Goal: Check status: Check status

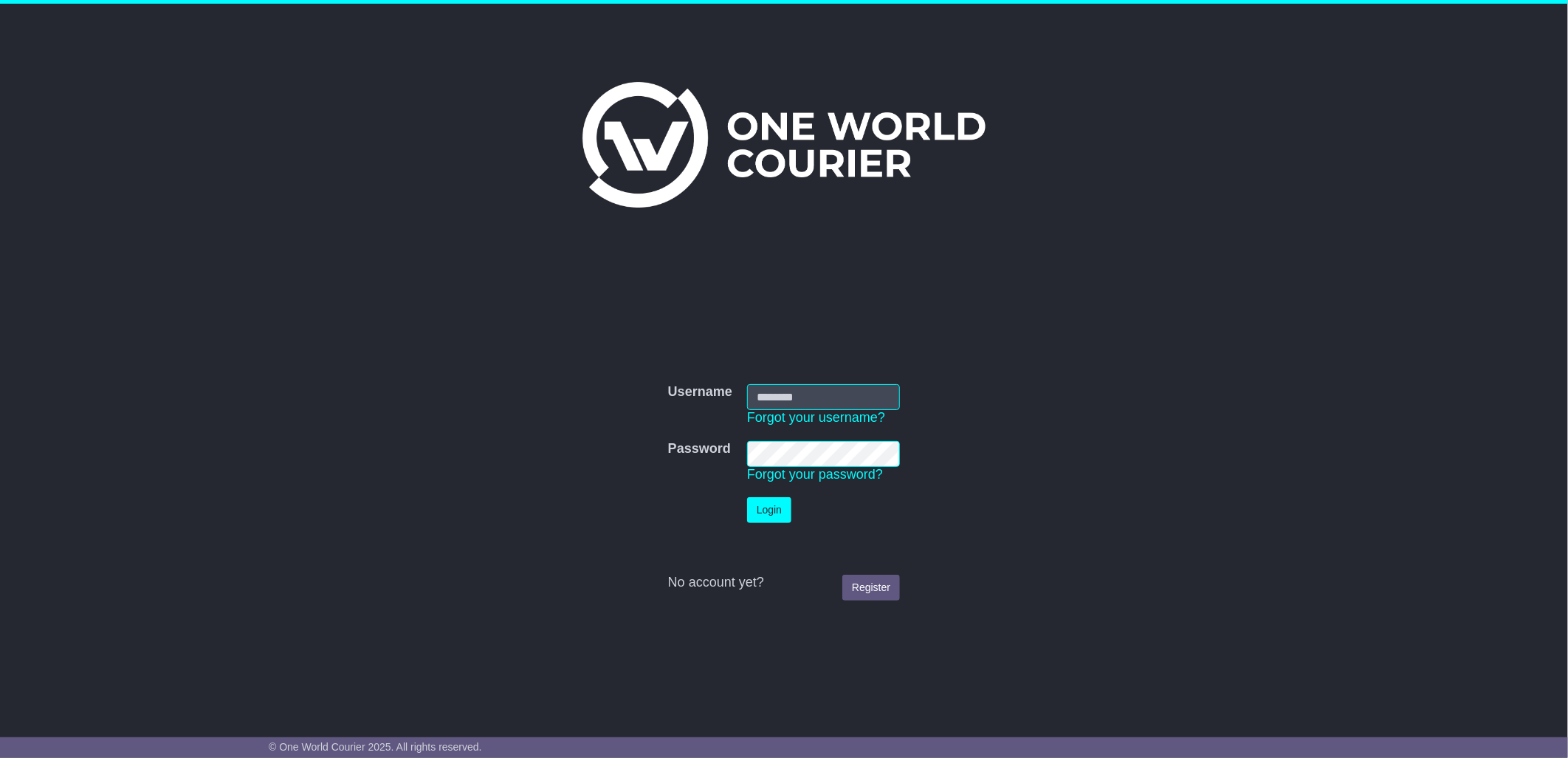
type input "****"
click at [765, 508] on button "Login" at bounding box center [769, 510] width 44 height 26
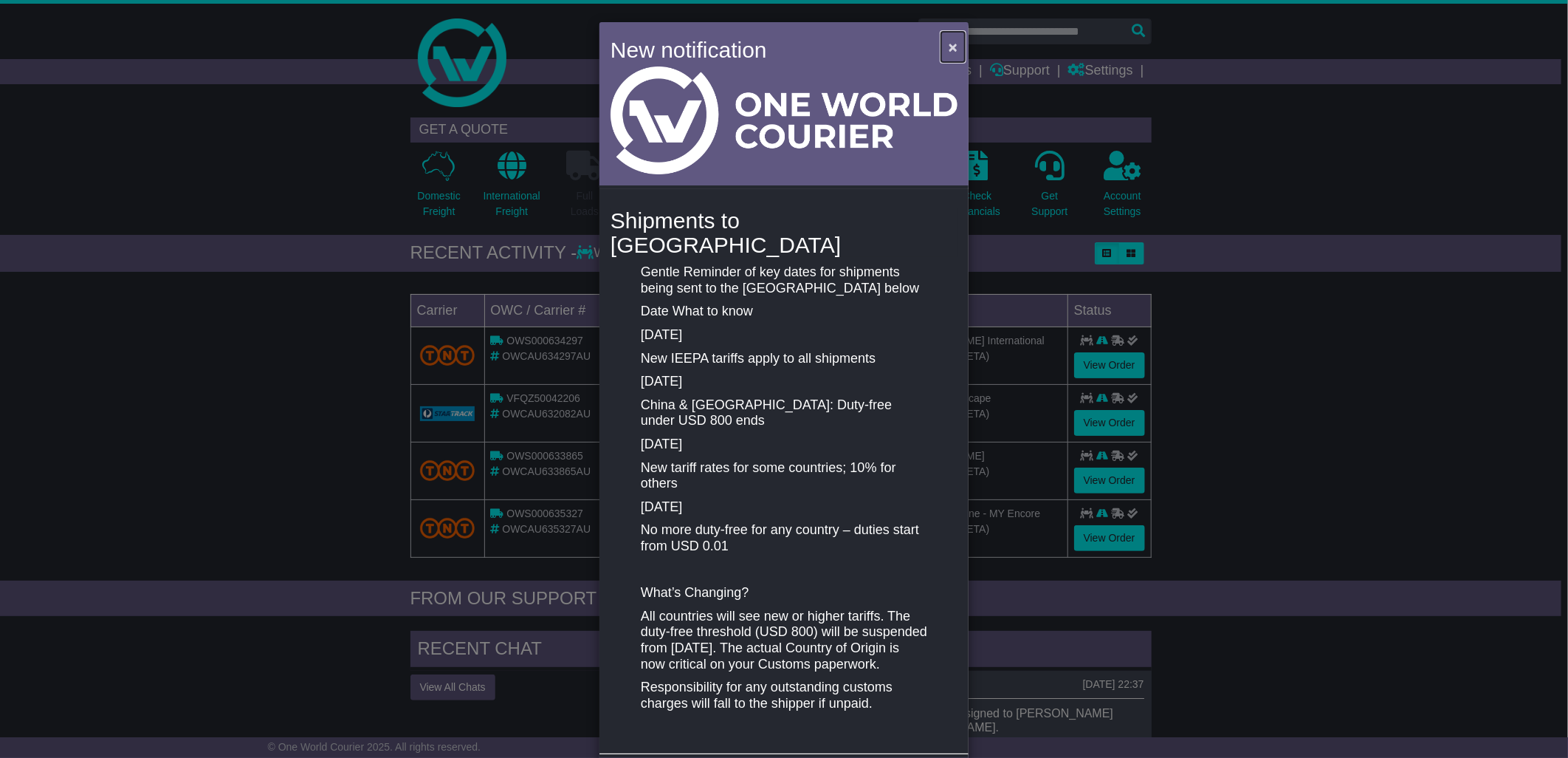
click at [949, 47] on span "×" at bounding box center [953, 47] width 8 height 17
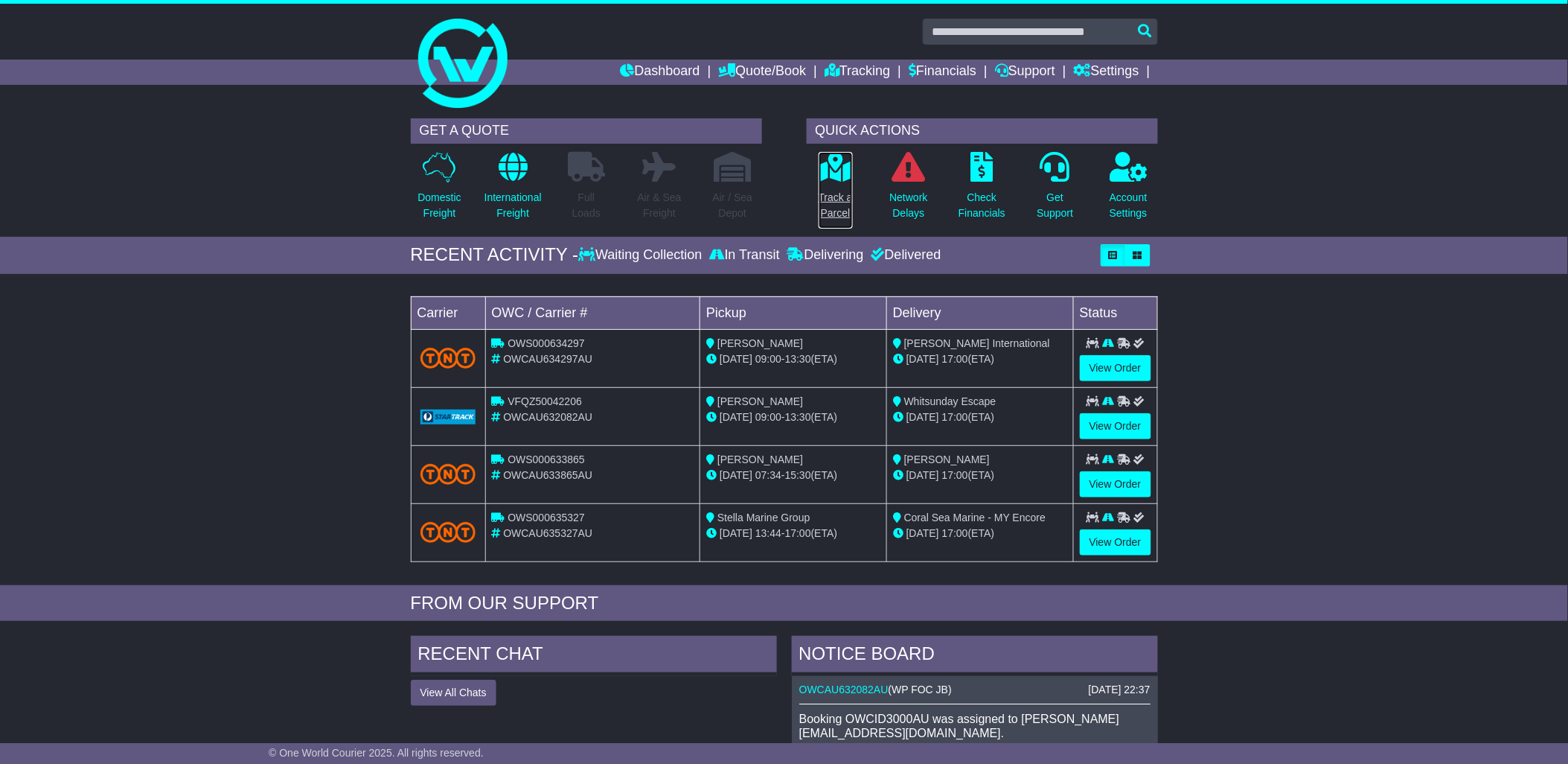
click at [835, 200] on p "Track a Parcel" at bounding box center [836, 205] width 34 height 32
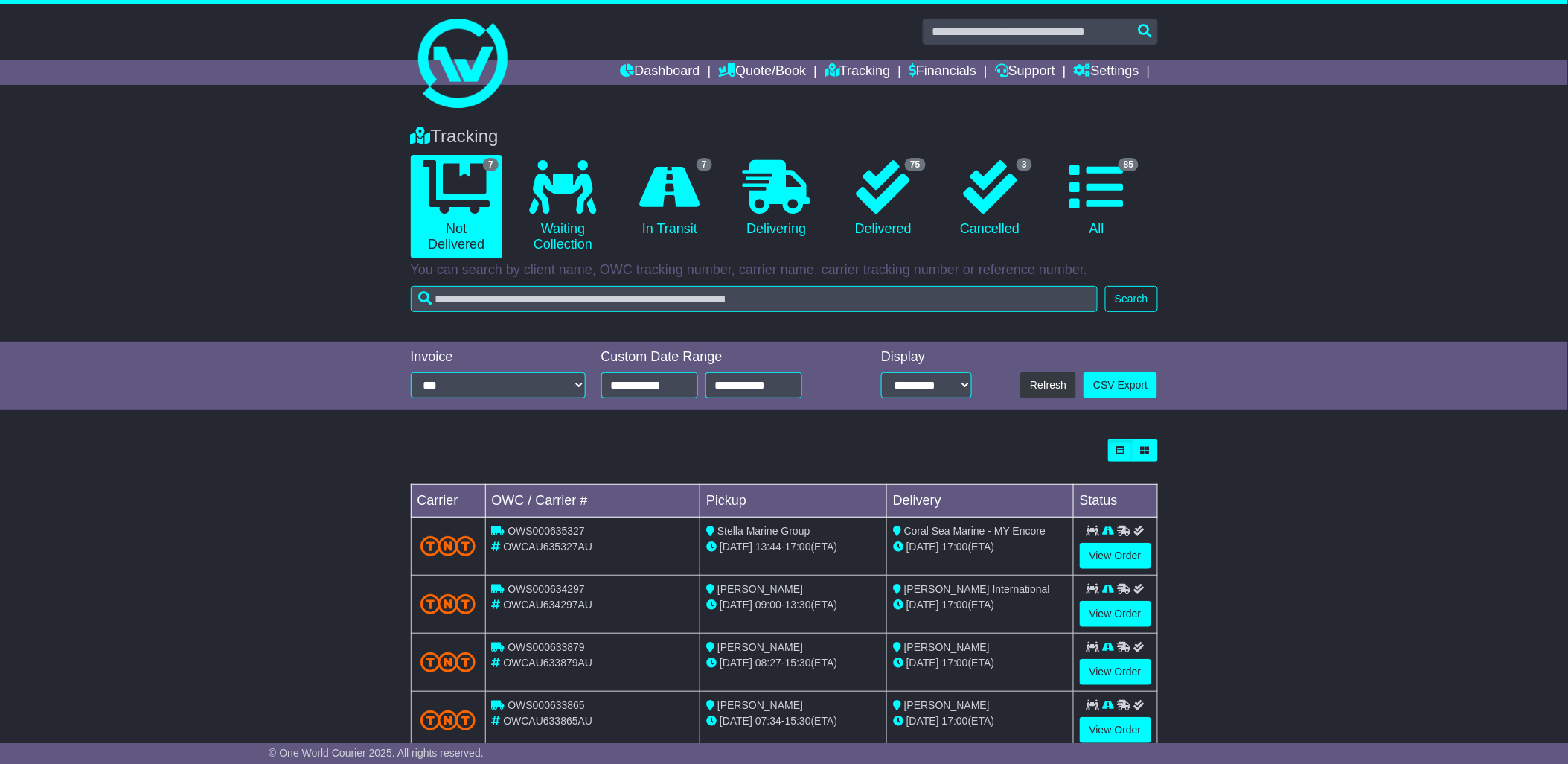
scroll to position [214, 0]
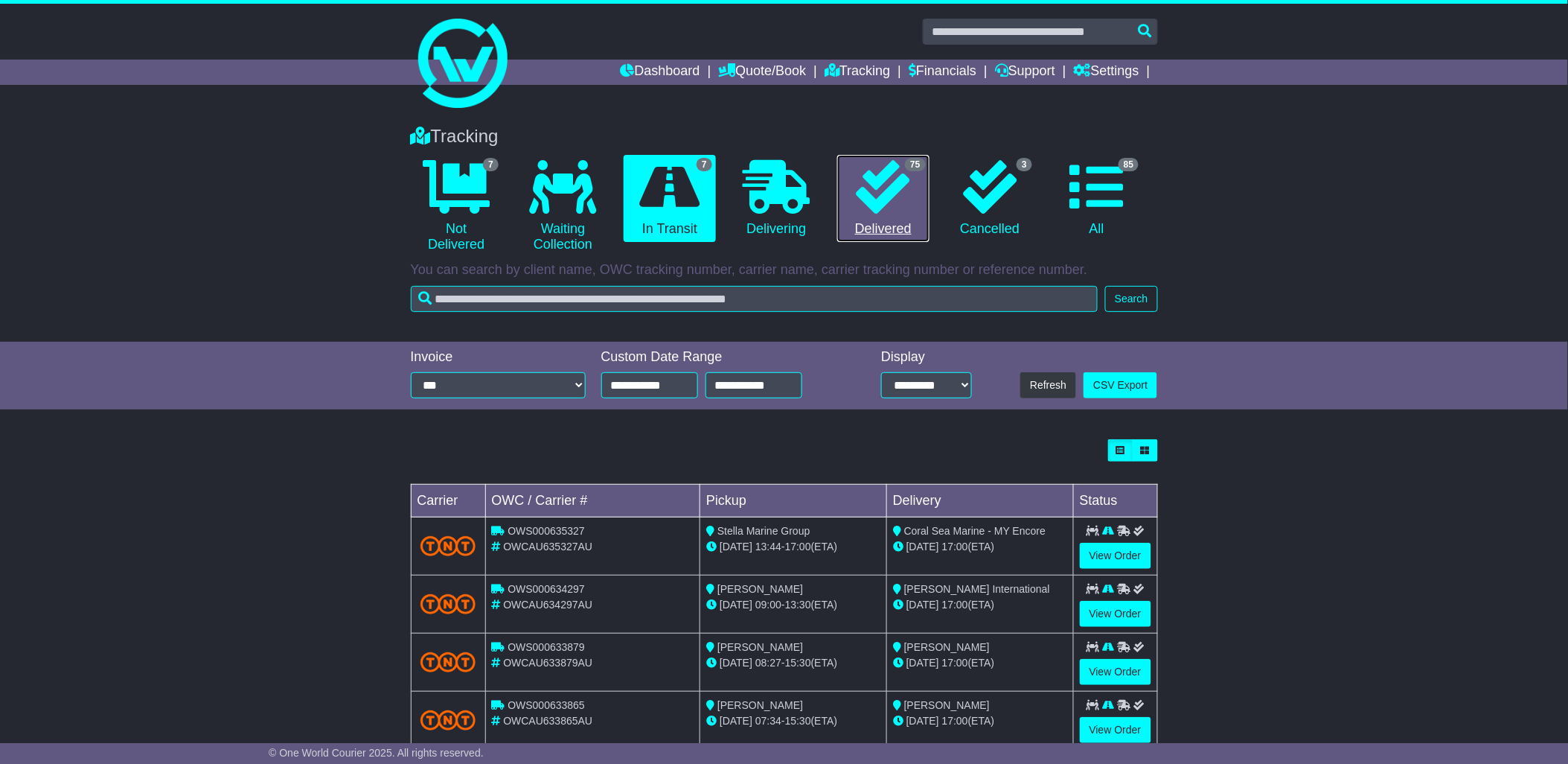
drag, startPoint x: 868, startPoint y: 217, endPoint x: 911, endPoint y: 214, distance: 43.1
click at [868, 217] on link "75 Delivered" at bounding box center [882, 199] width 91 height 88
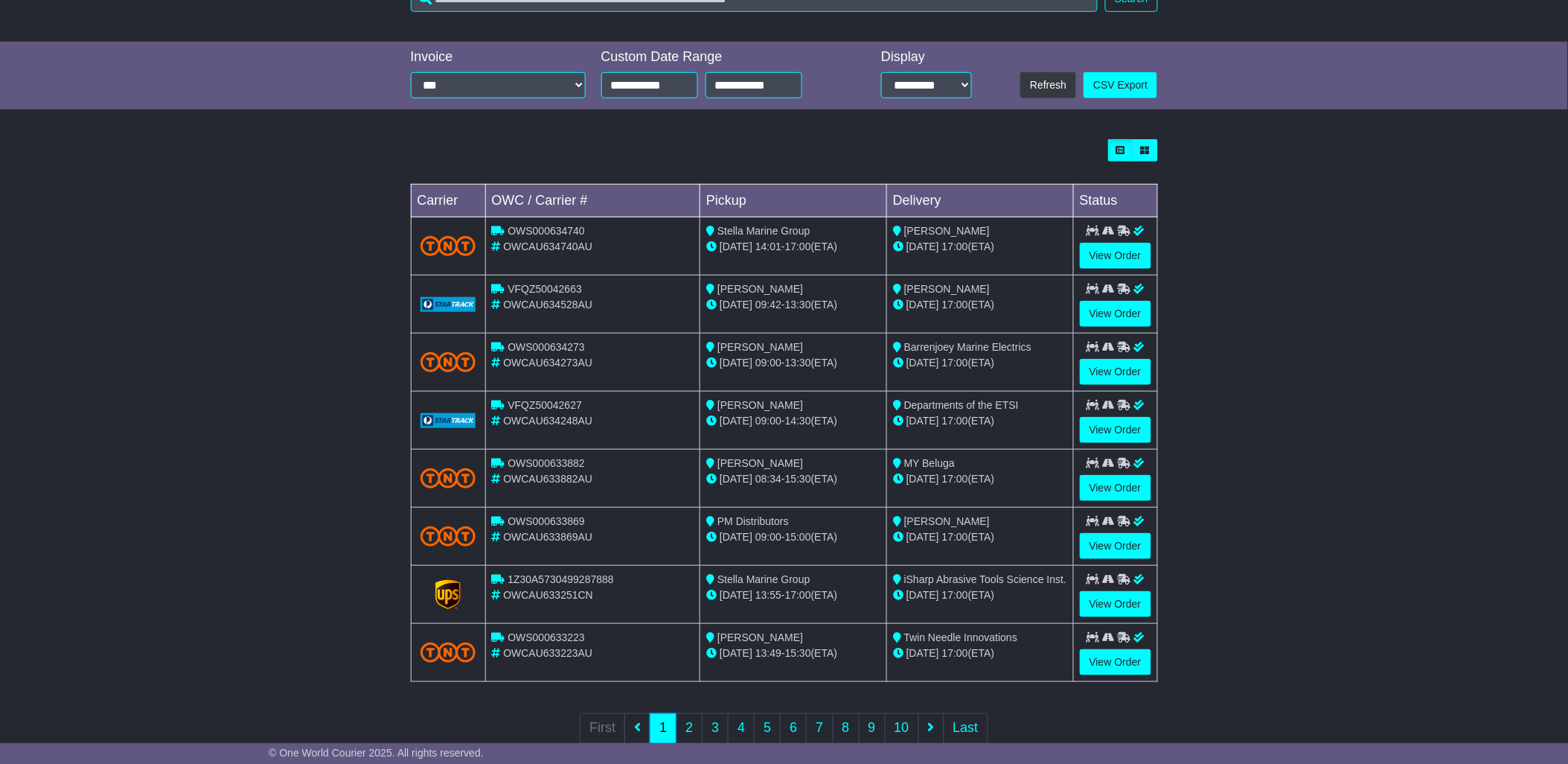
scroll to position [337, 0]
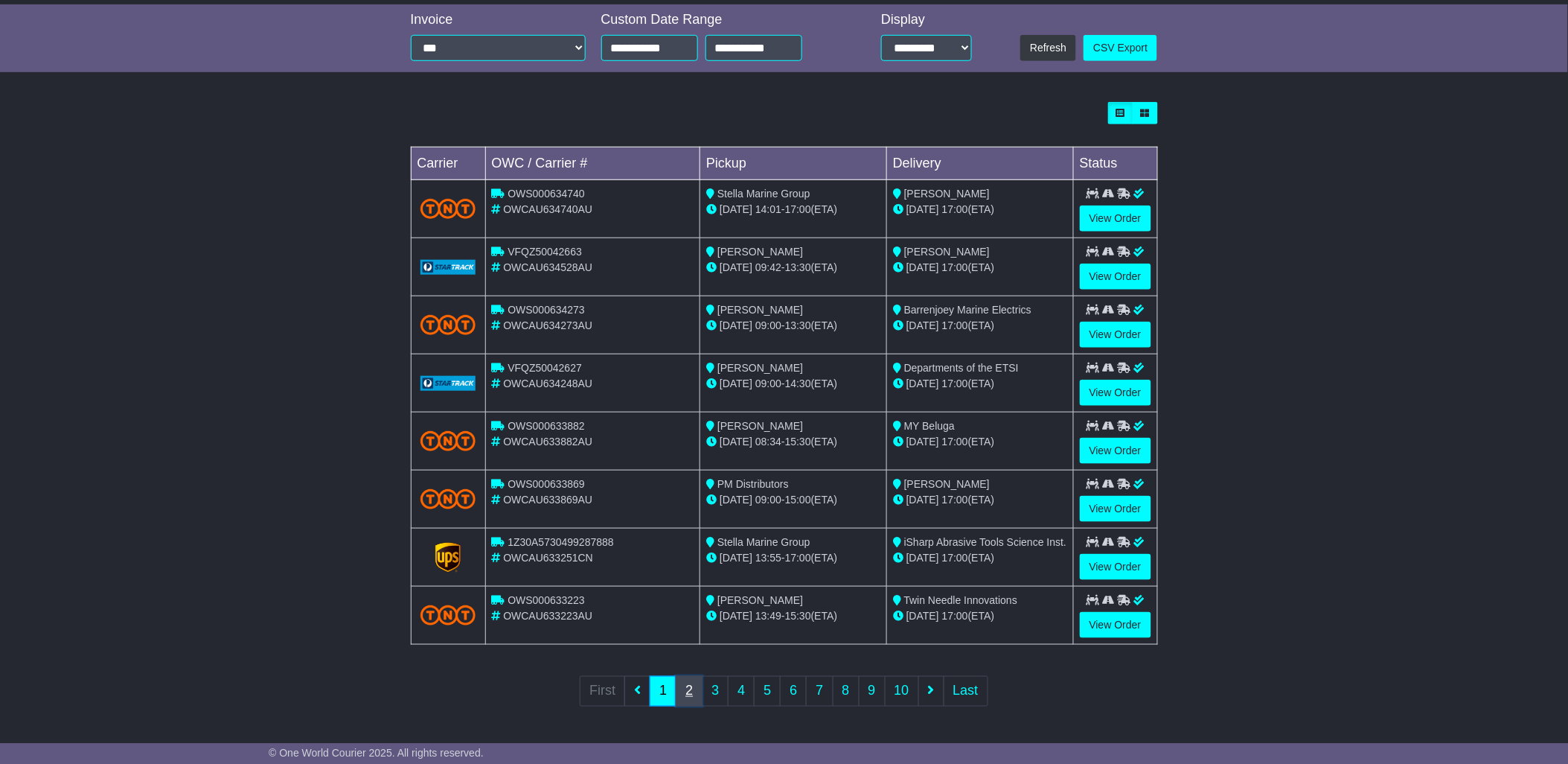
click at [694, 692] on link "2" at bounding box center [689, 692] width 26 height 31
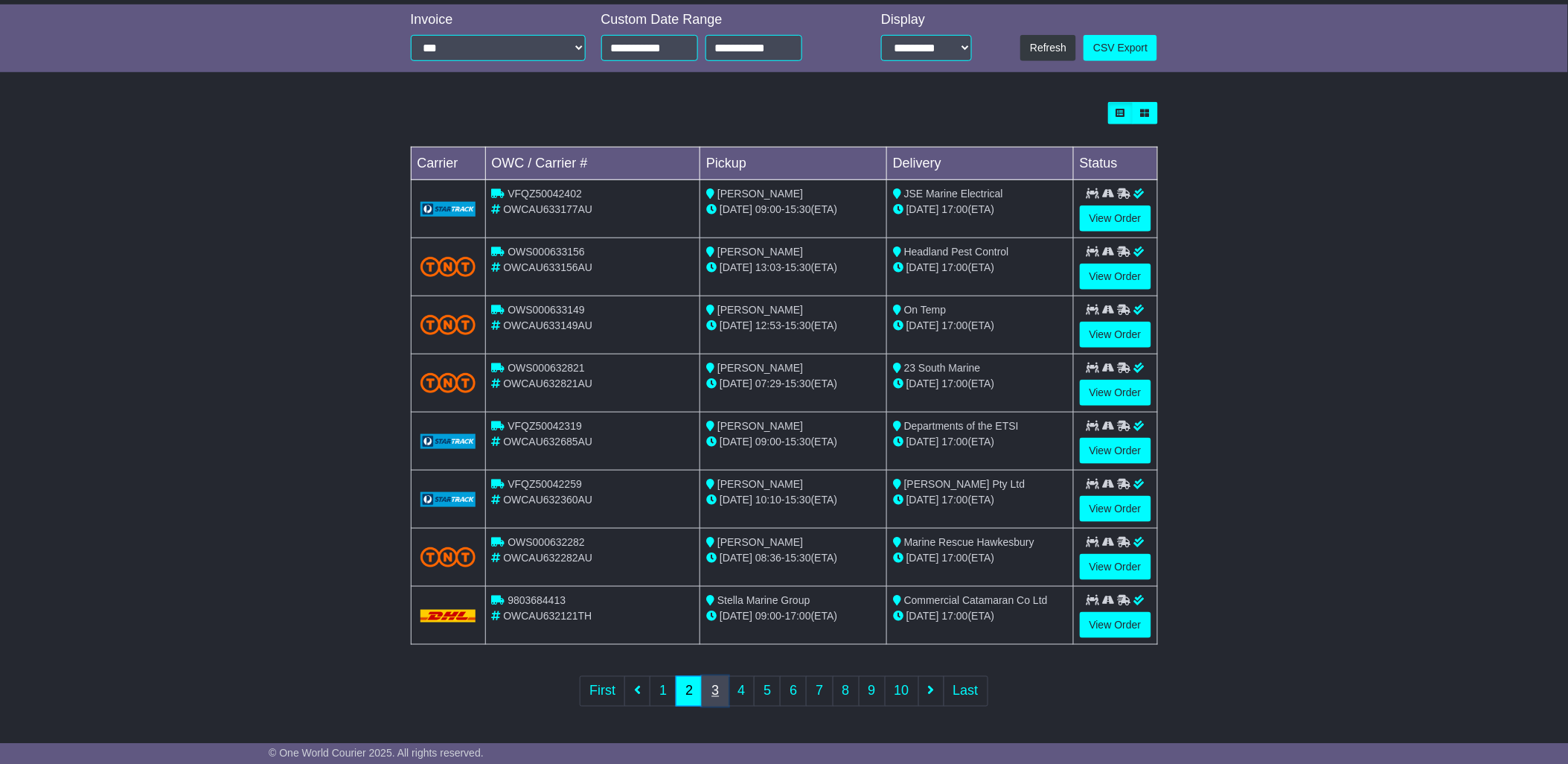
click at [715, 692] on link "3" at bounding box center [715, 692] width 26 height 31
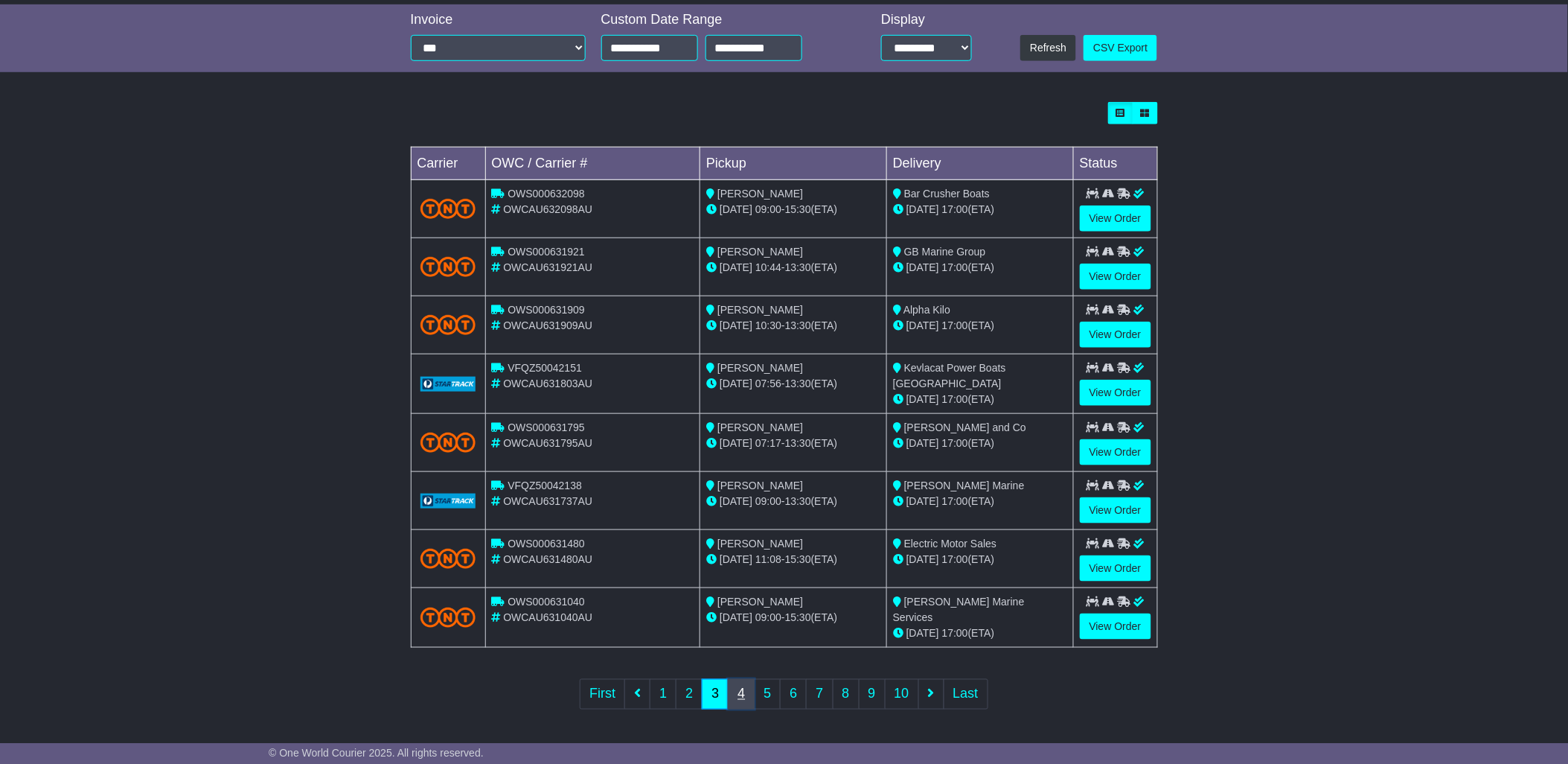
click at [744, 691] on link "4" at bounding box center [741, 694] width 26 height 31
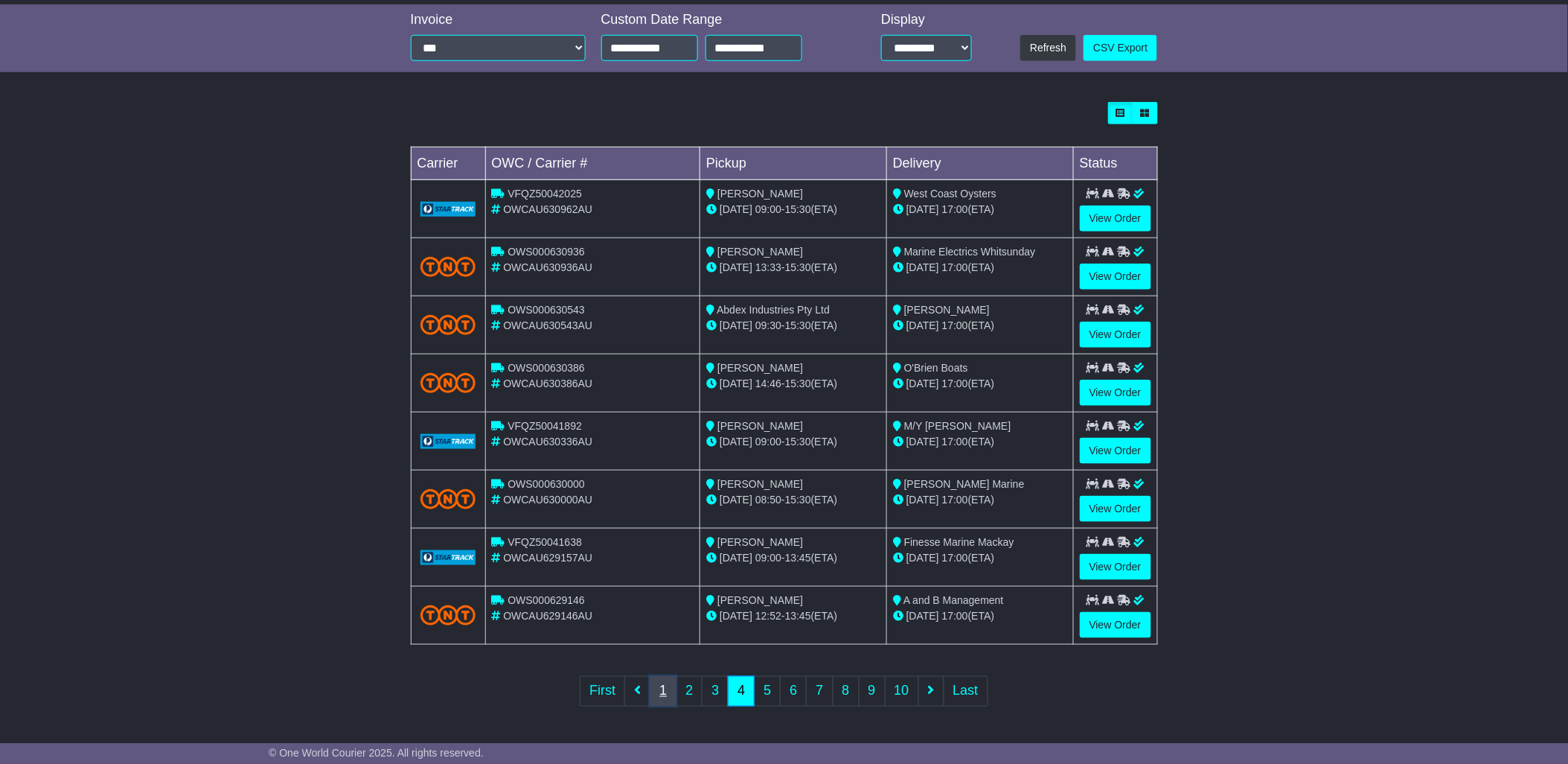
click at [665, 689] on link "1" at bounding box center [662, 692] width 26 height 31
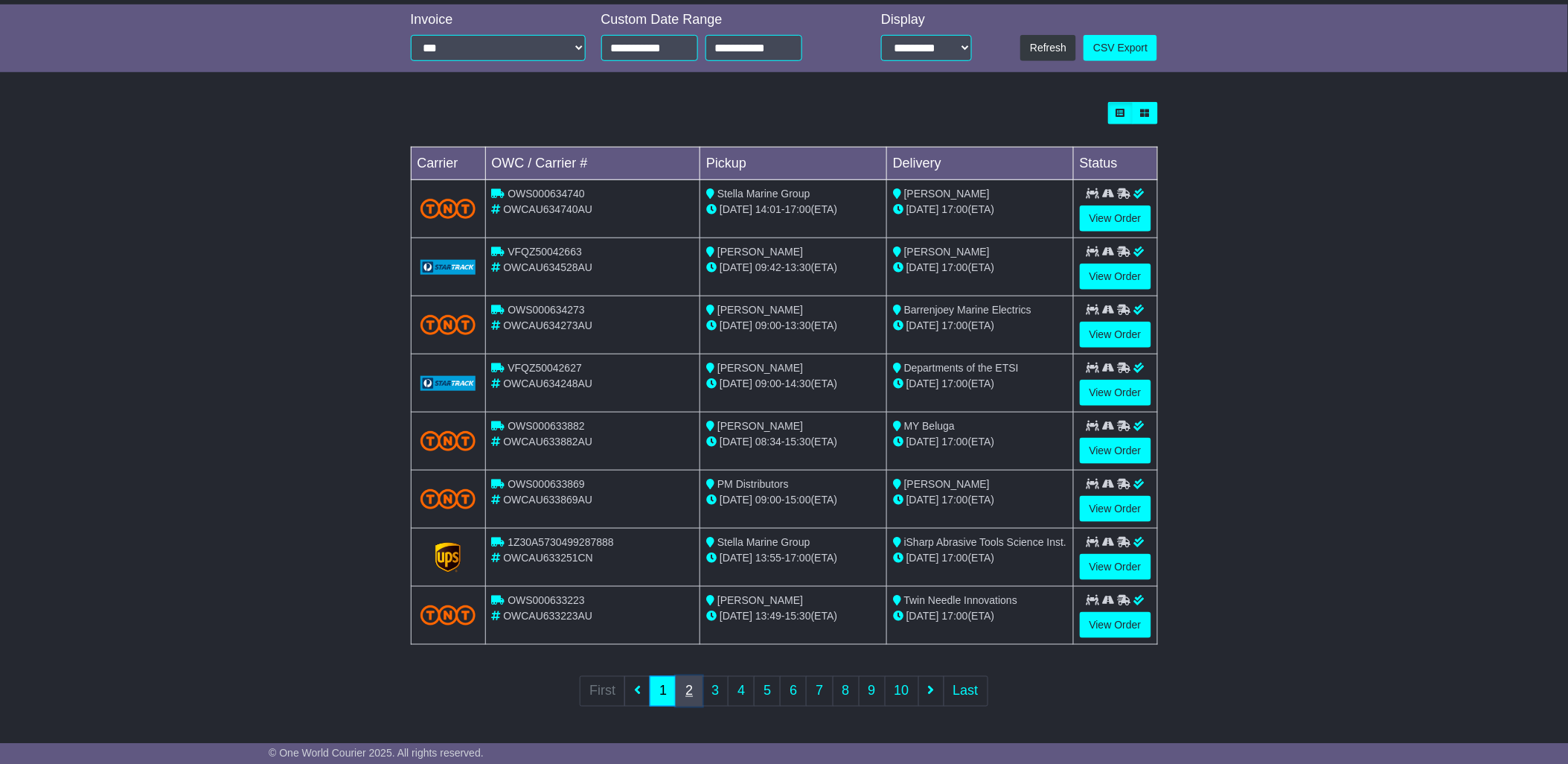
click at [694, 695] on link "2" at bounding box center [689, 692] width 26 height 31
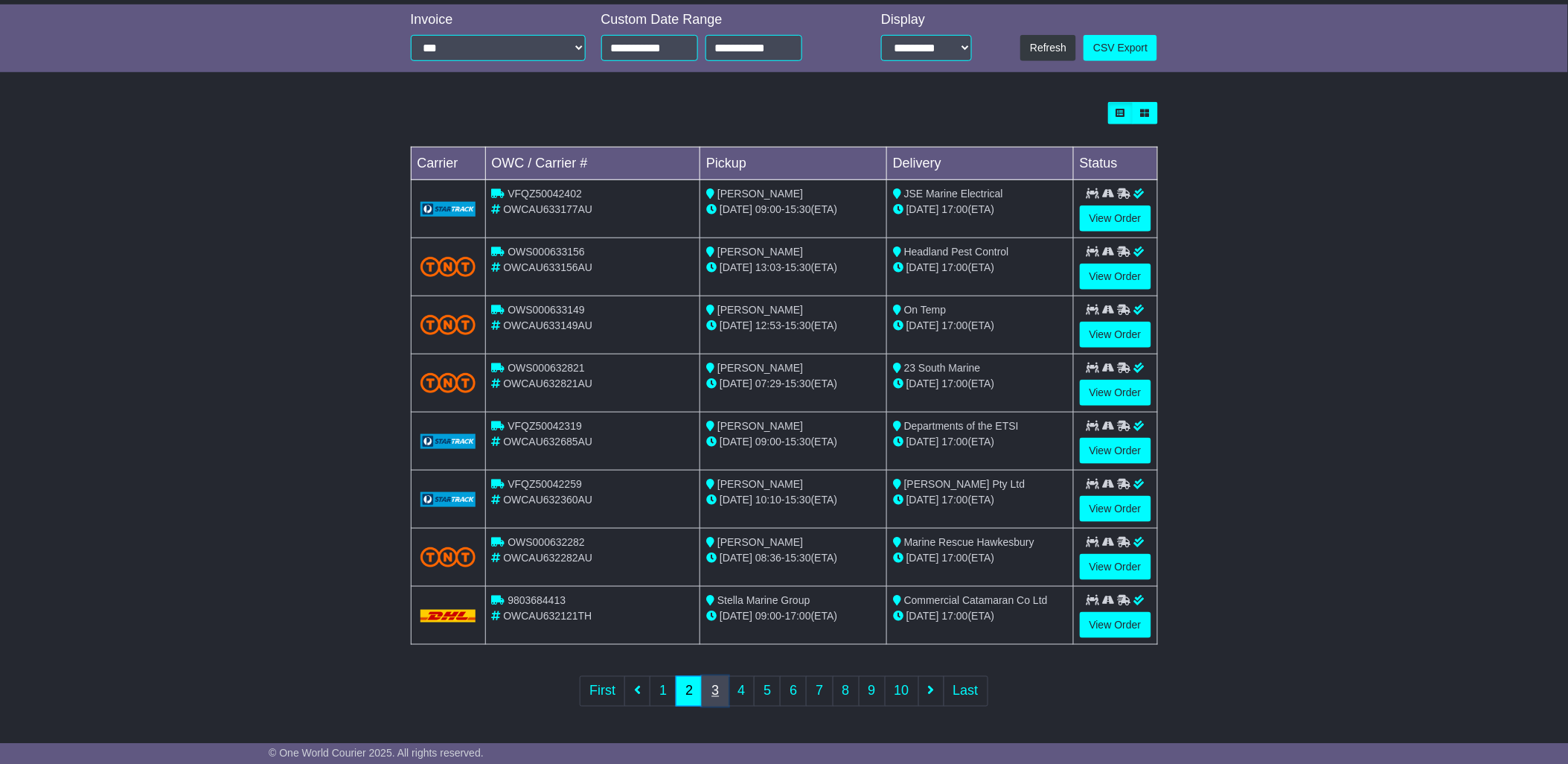
click at [715, 693] on link "3" at bounding box center [715, 692] width 26 height 31
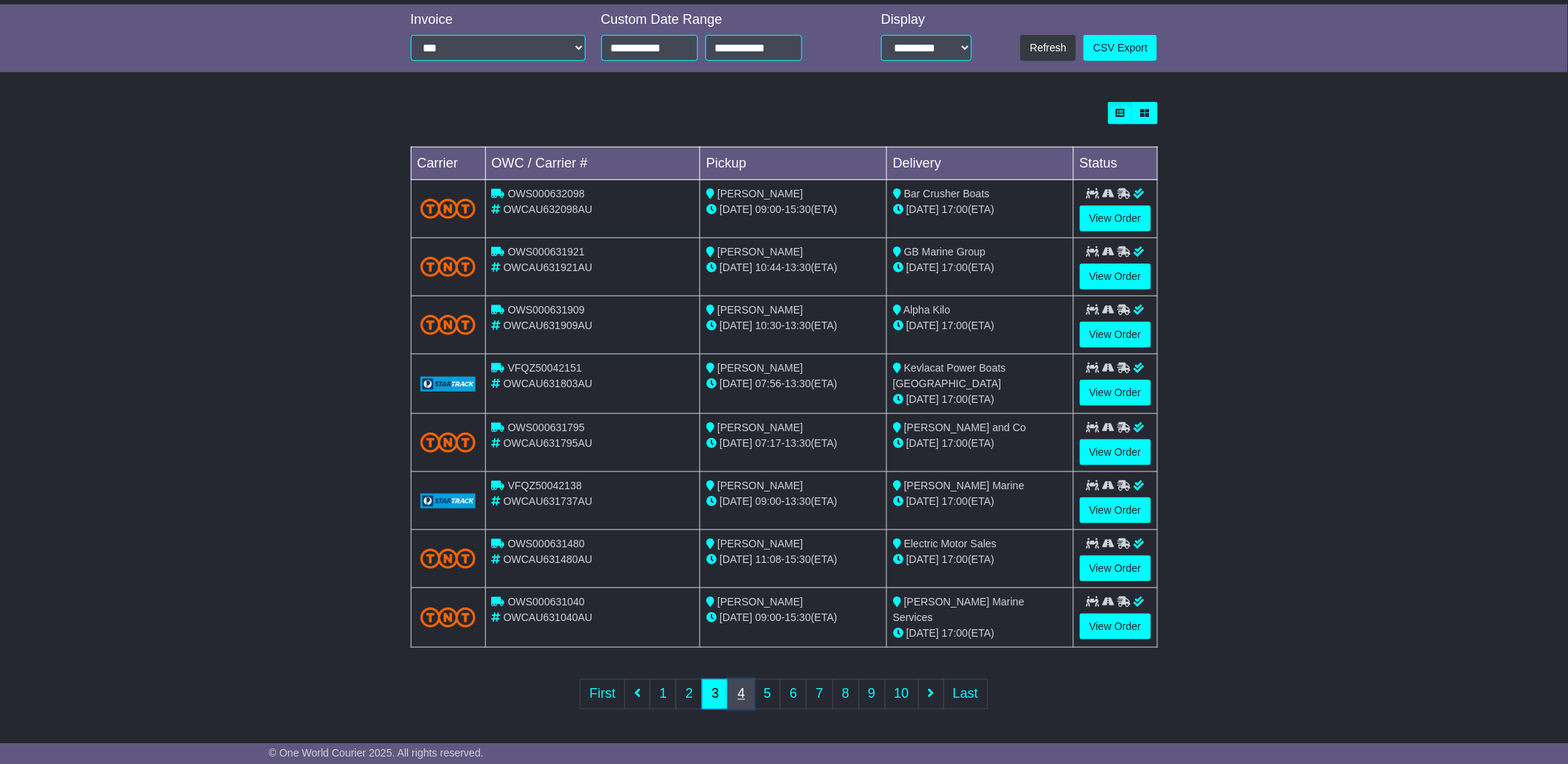
click at [741, 694] on link "4" at bounding box center [741, 694] width 26 height 31
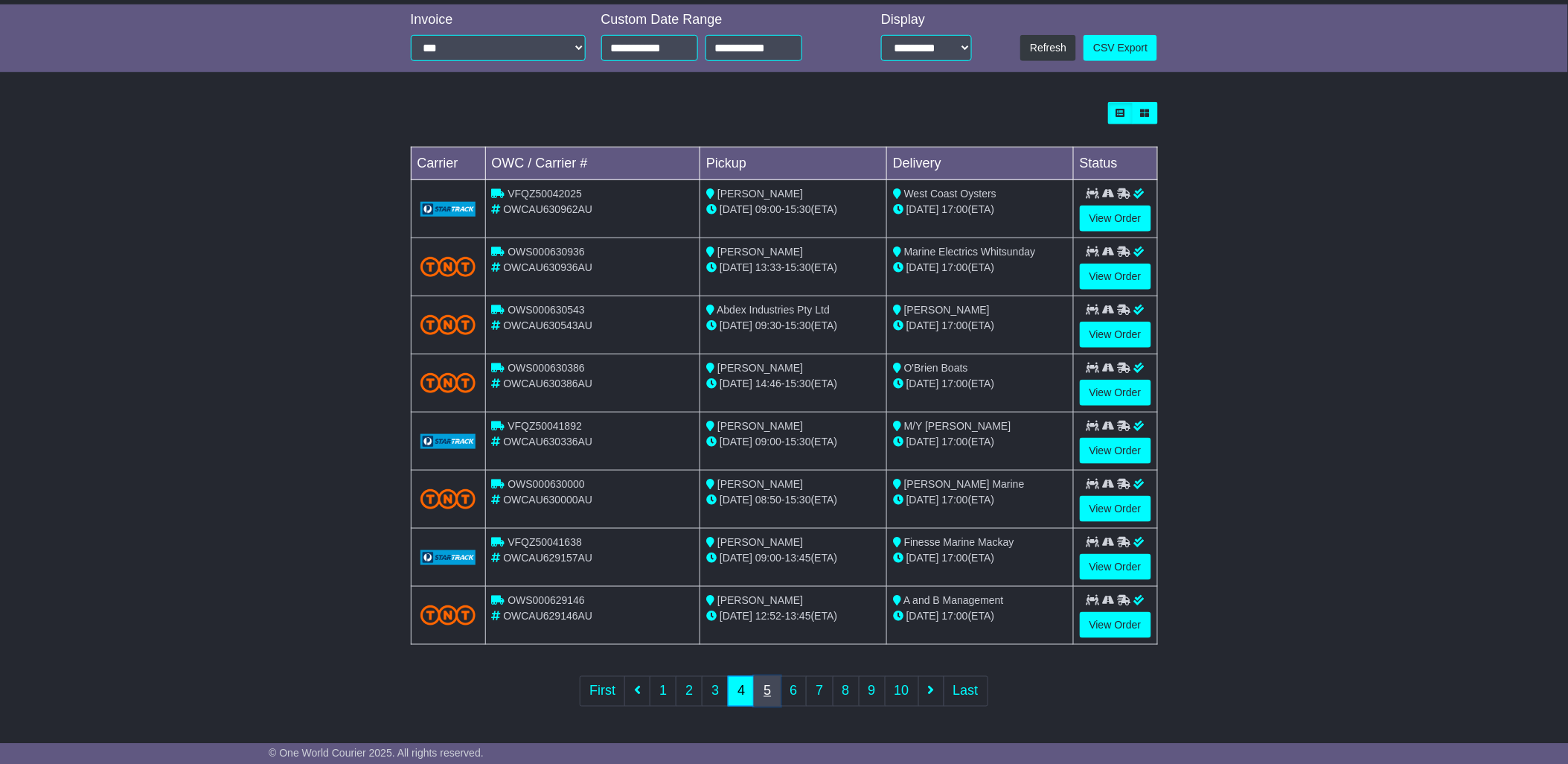
click at [764, 691] on link "5" at bounding box center [767, 692] width 26 height 31
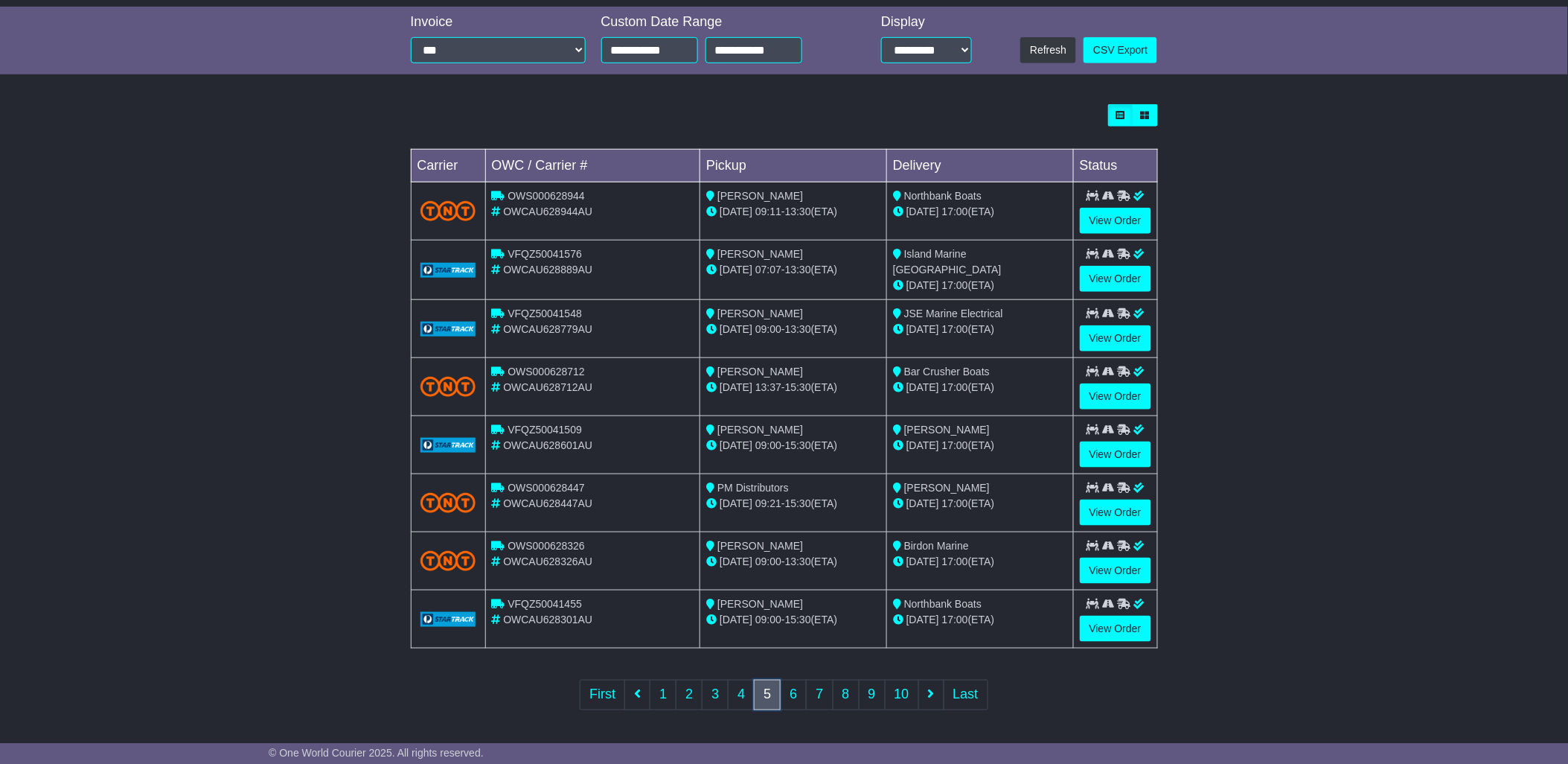
scroll to position [0, 0]
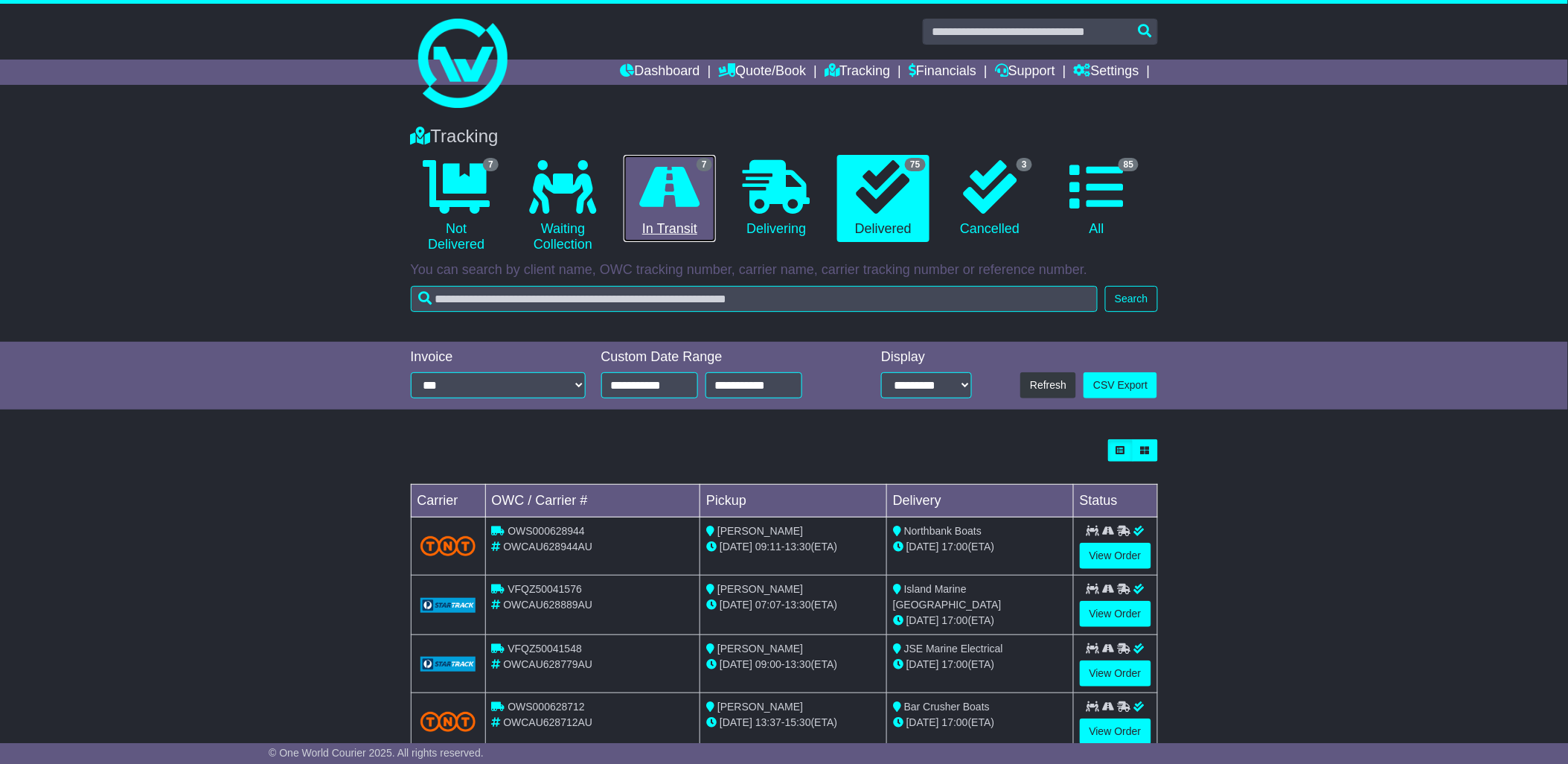
click at [645, 219] on link "7 In Transit" at bounding box center [669, 199] width 91 height 88
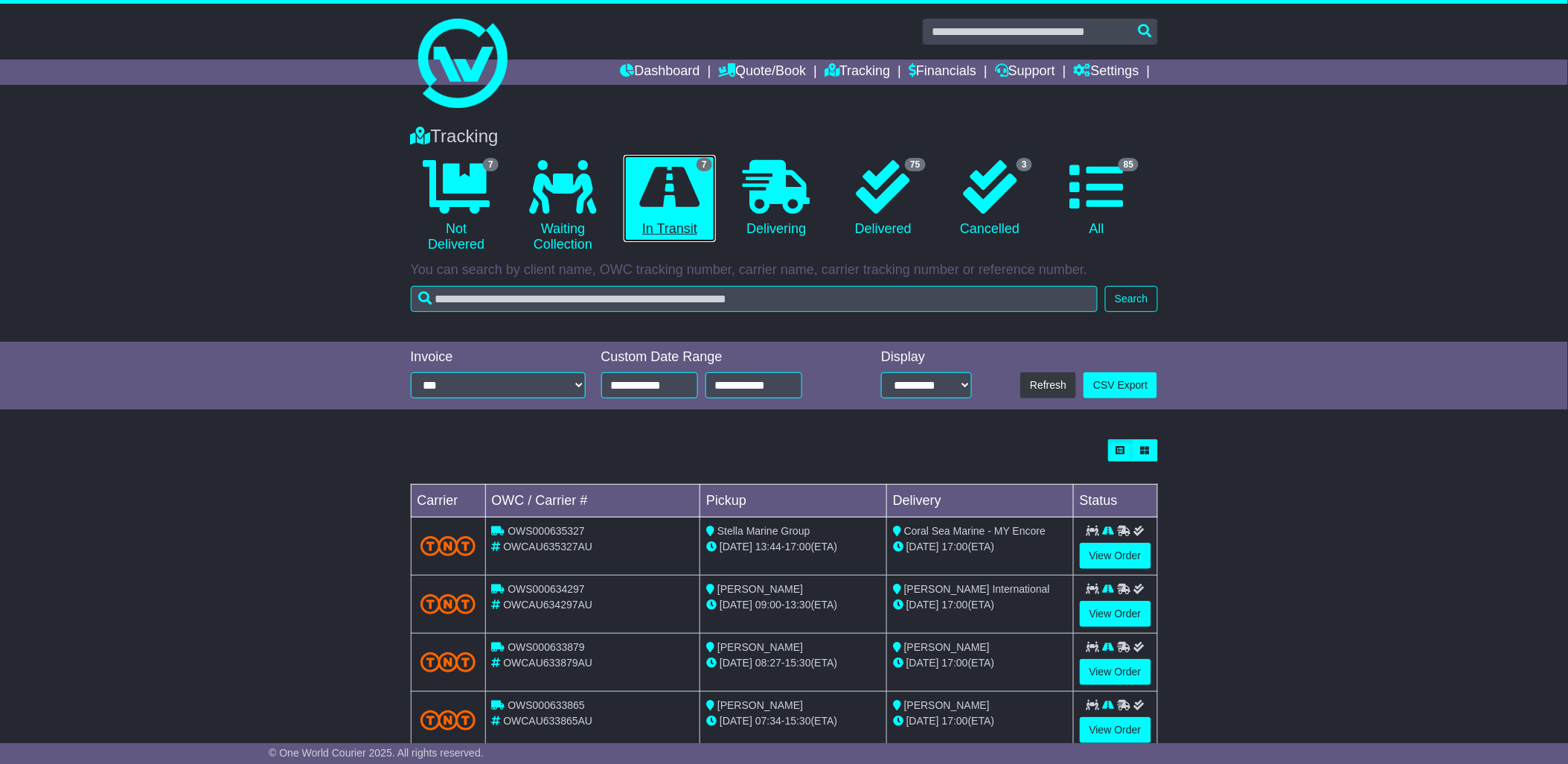
click at [670, 225] on link "7 In Transit" at bounding box center [669, 199] width 91 height 88
click at [982, 199] on icon at bounding box center [990, 187] width 54 height 54
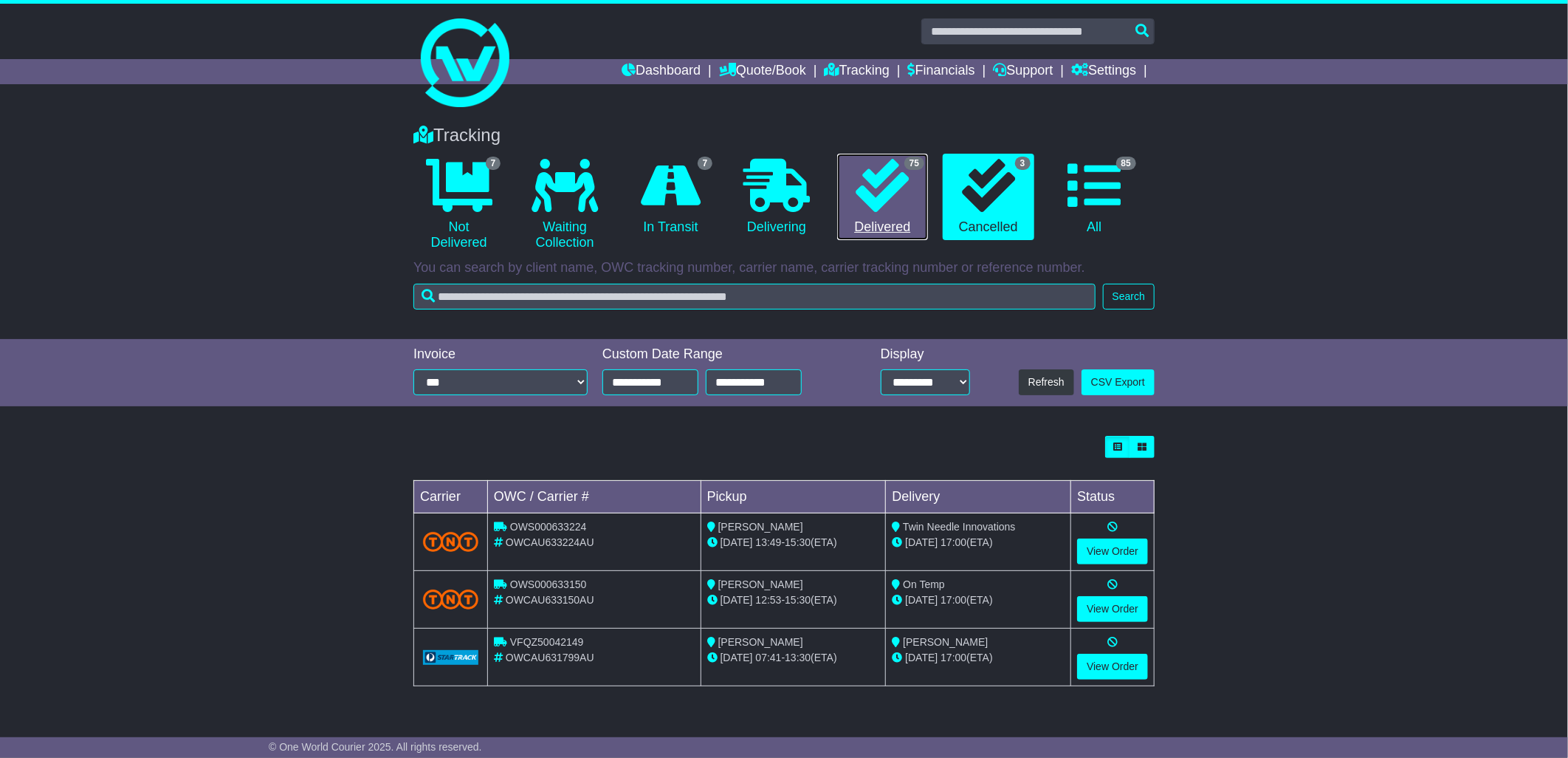
click at [889, 211] on link "75 Delivered" at bounding box center [882, 197] width 90 height 87
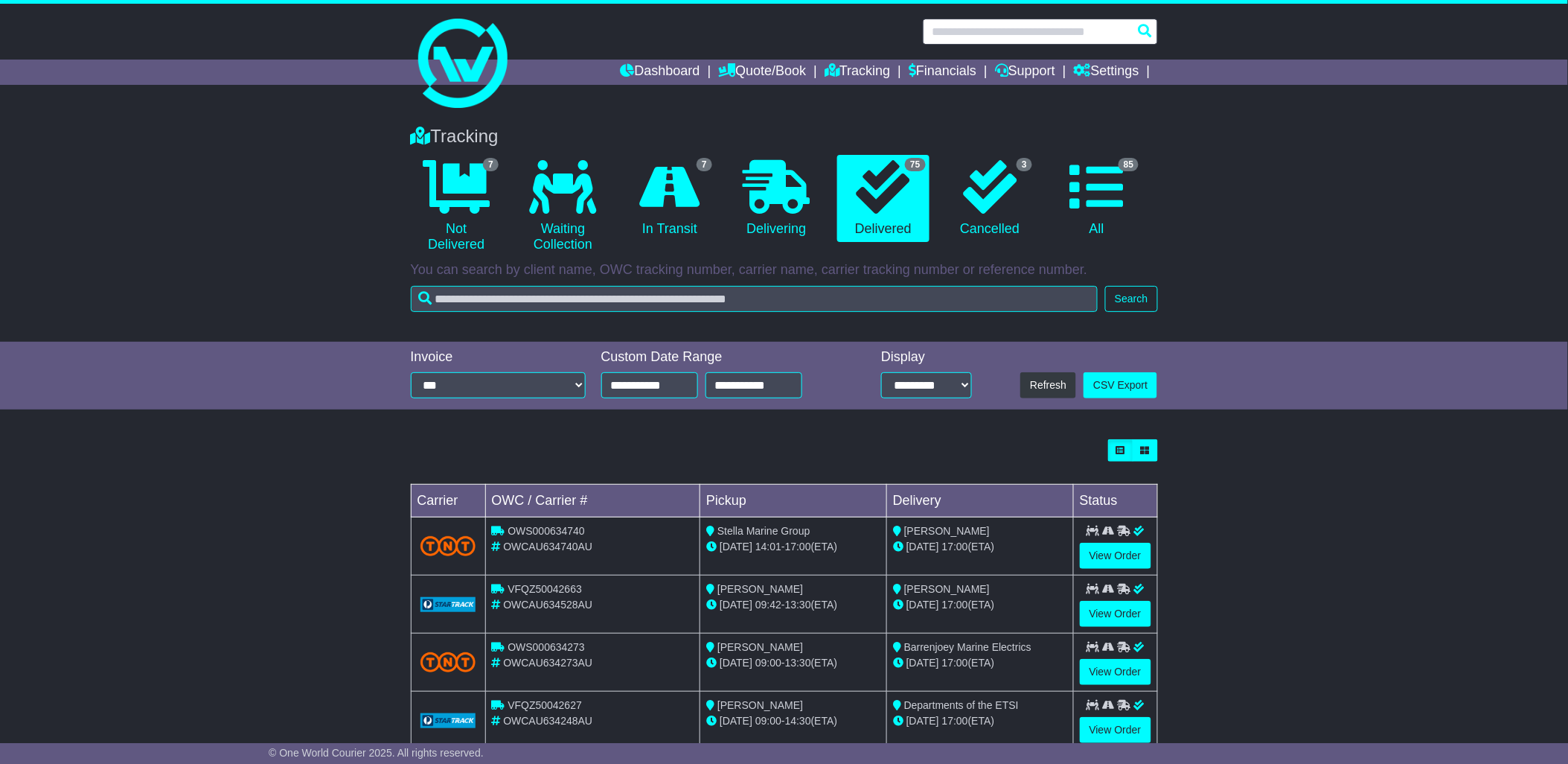
click at [1054, 31] on input "text" at bounding box center [1041, 32] width 235 height 26
type input "********"
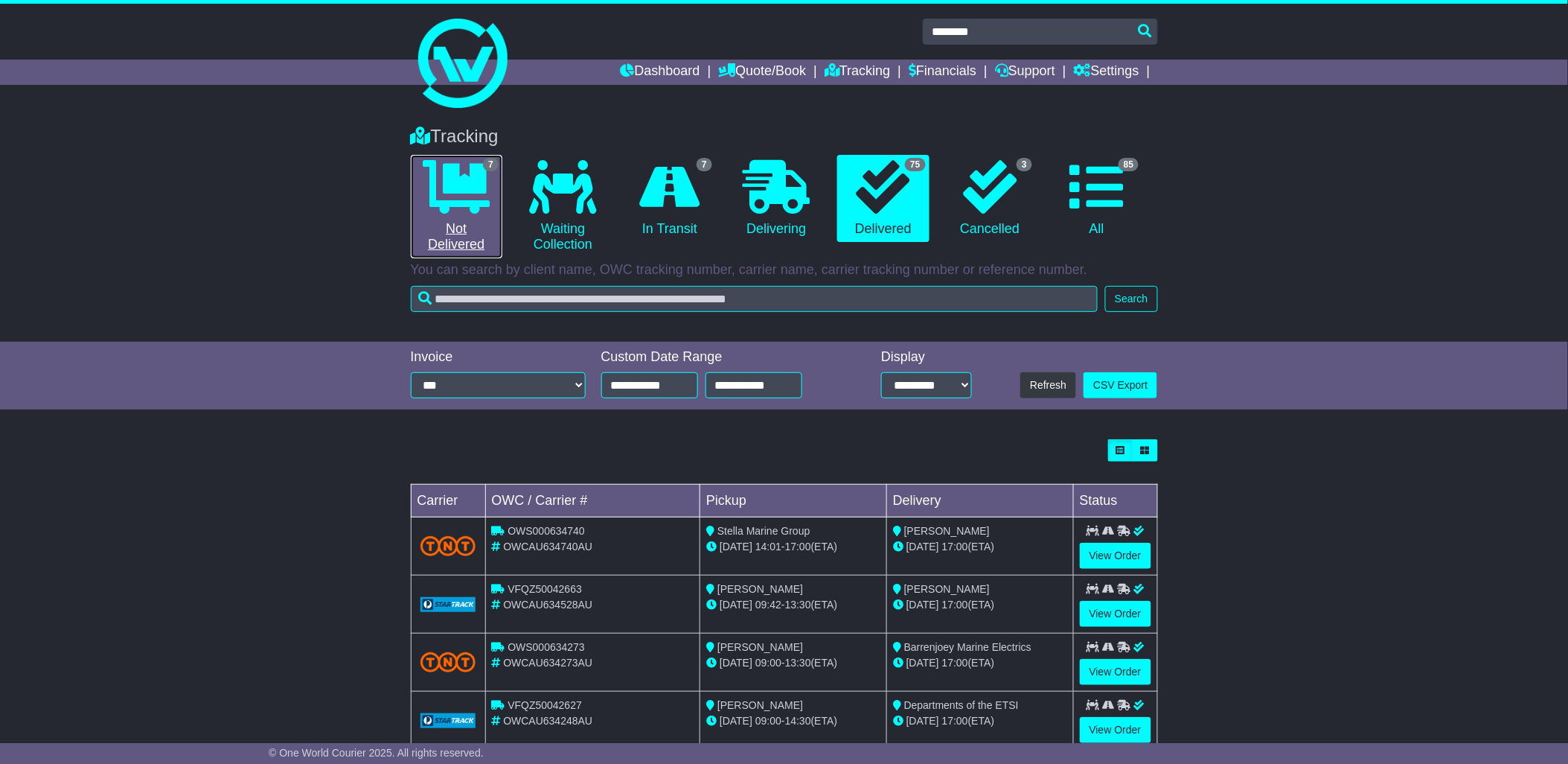
click at [472, 210] on icon at bounding box center [456, 187] width 67 height 54
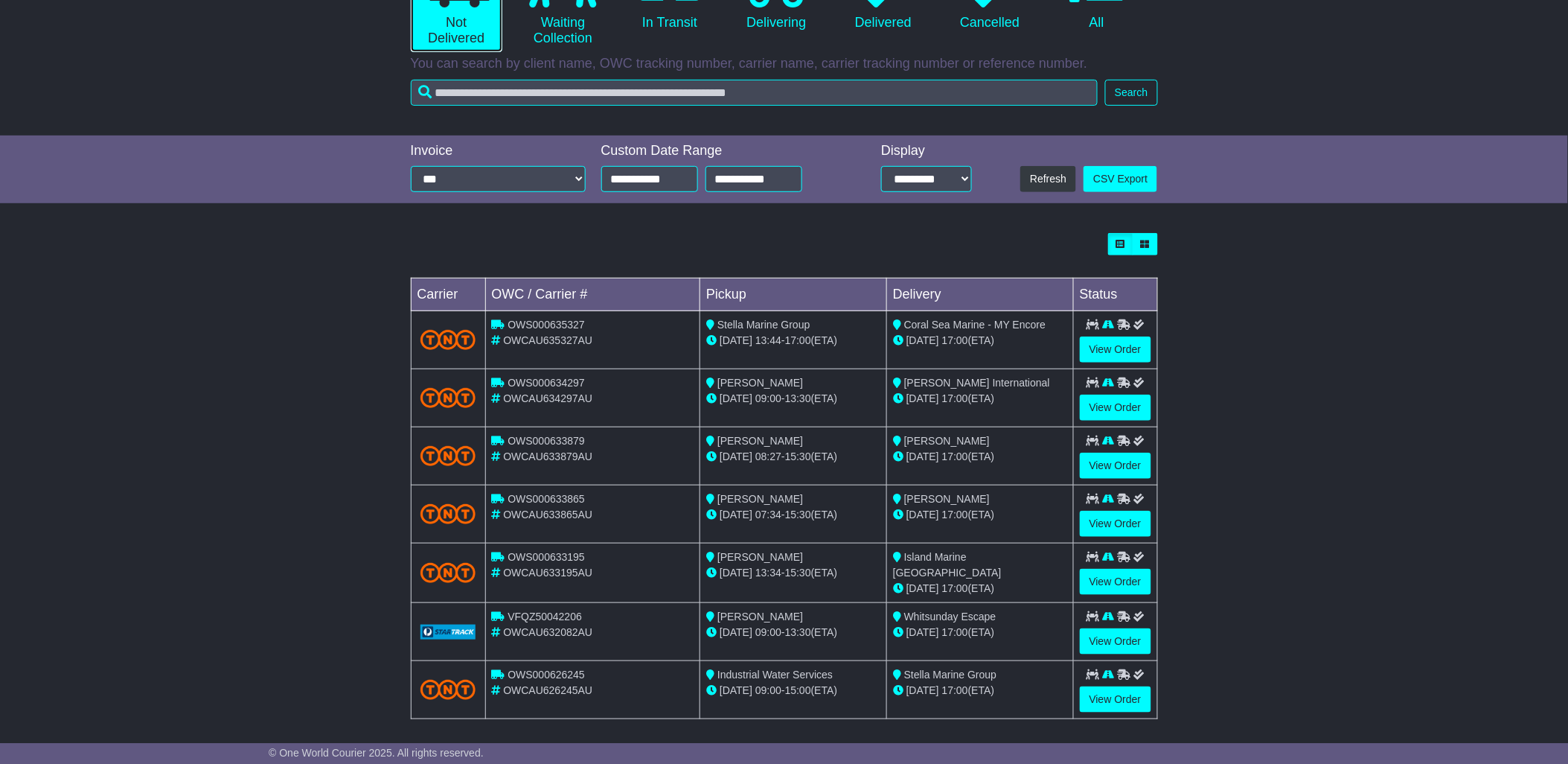
scroll to position [214, 0]
